Goal: Book appointment/travel/reservation

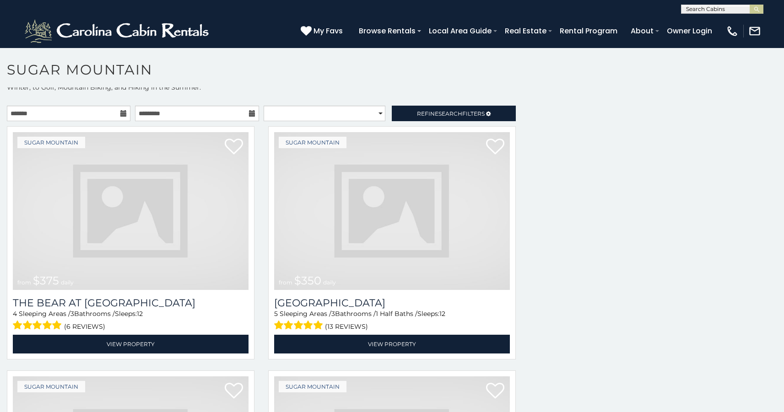
click at [414, 184] on img at bounding box center [392, 211] width 236 height 158
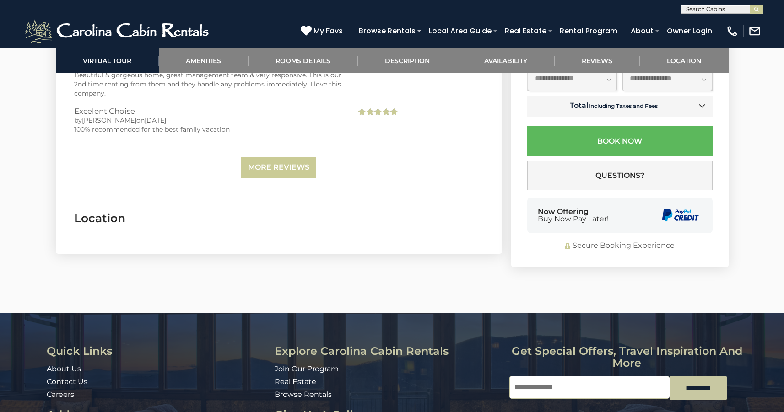
scroll to position [2259, 0]
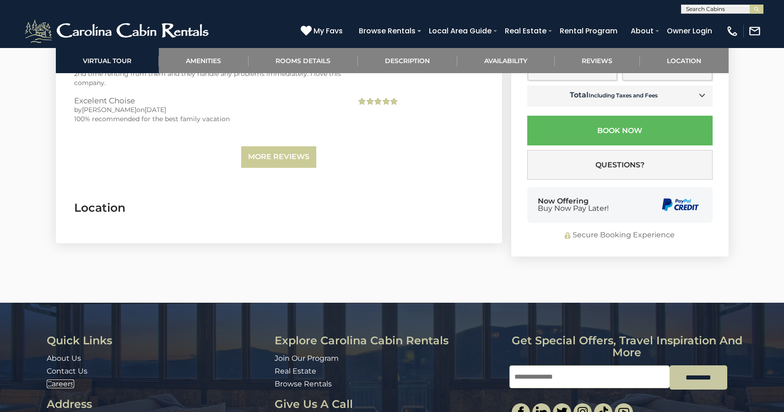
click at [51, 380] on link "Careers" at bounding box center [60, 384] width 27 height 9
